Goal: Task Accomplishment & Management: Manage account settings

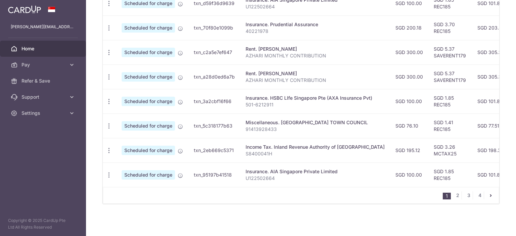
scroll to position [187, 0]
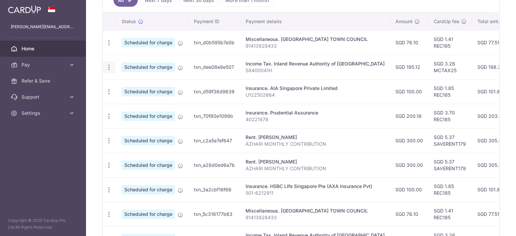
click at [106, 68] on icon "button" at bounding box center [108, 67] width 7 height 7
click at [118, 85] on link "Update payment" at bounding box center [138, 86] width 70 height 16
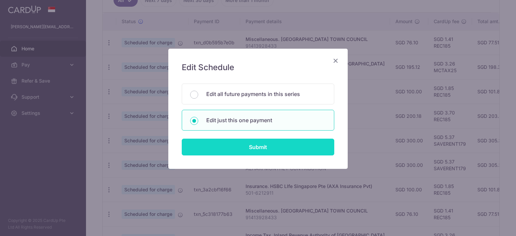
click at [267, 148] on input "Submit" at bounding box center [258, 147] width 152 height 17
radio input "true"
type input "195.12"
type input "18/09/2025"
type input "S8400041H"
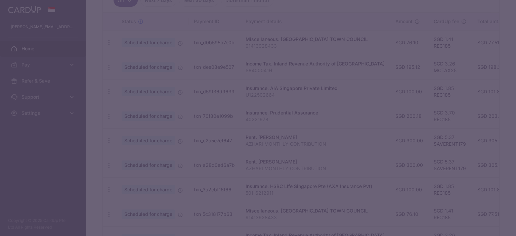
type input "MCTAX25"
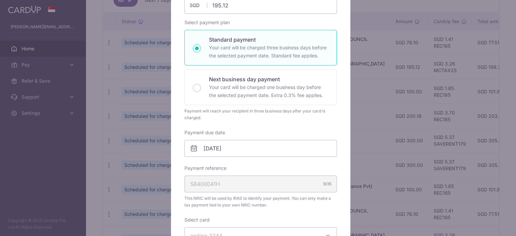
scroll to position [179, 0]
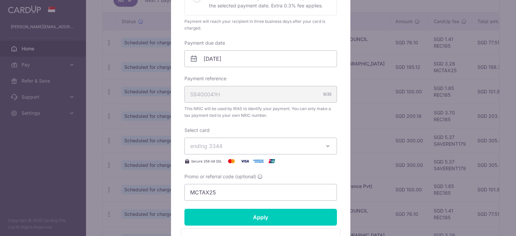
click at [298, 149] on span "ending 3344" at bounding box center [254, 146] width 129 height 8
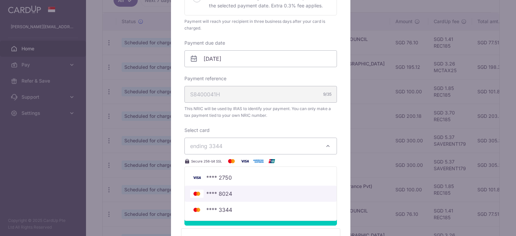
click at [282, 191] on span "**** 8024" at bounding box center [260, 194] width 141 height 8
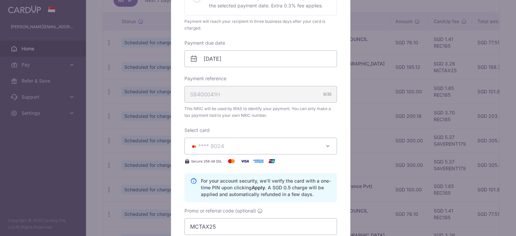
scroll to position [269, 0]
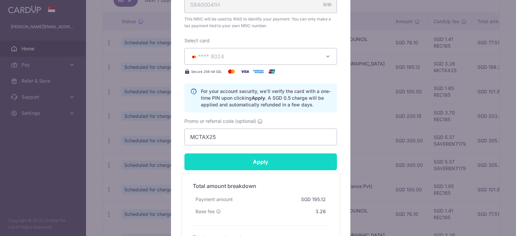
click at [278, 165] on input "Apply" at bounding box center [260, 161] width 152 height 17
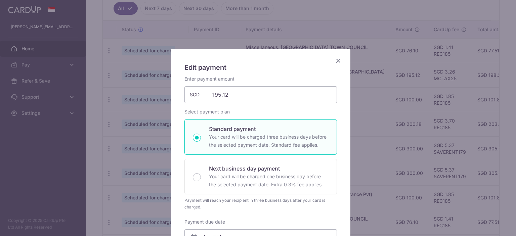
scroll to position [195, 0]
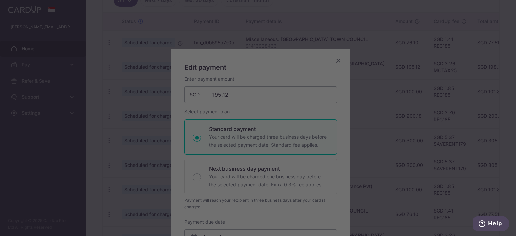
type input "Successfully Applied"
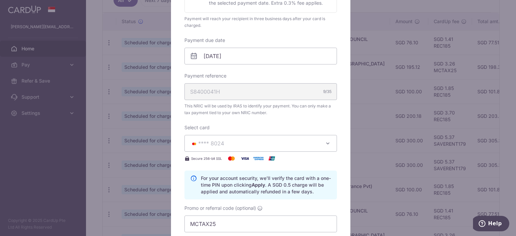
scroll to position [0, 0]
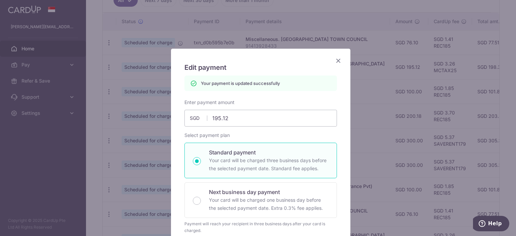
click at [336, 61] on icon "Close" at bounding box center [338, 60] width 8 height 8
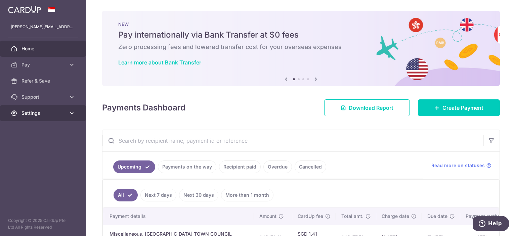
click at [43, 115] on span "Settings" at bounding box center [43, 113] width 44 height 7
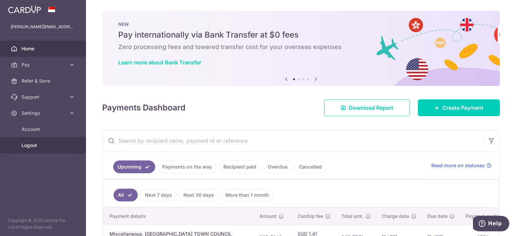
click at [37, 145] on span "Logout" at bounding box center [43, 145] width 44 height 7
